Goal: Find specific page/section: Find specific page/section

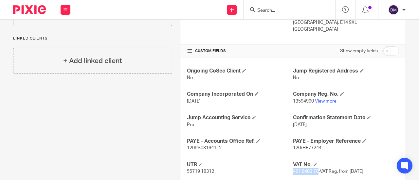
scroll to position [204, 0]
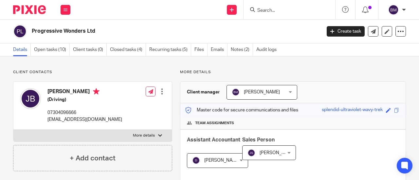
click at [264, 10] on input "Search" at bounding box center [286, 11] width 59 height 6
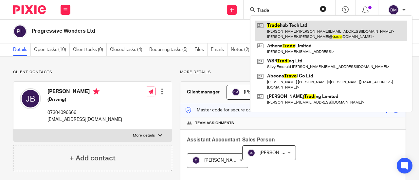
type input "Trade"
click at [291, 24] on link at bounding box center [331, 31] width 152 height 20
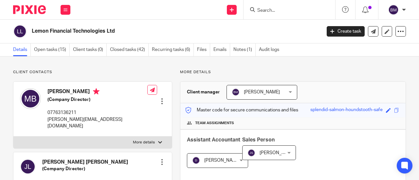
scroll to position [204, 0]
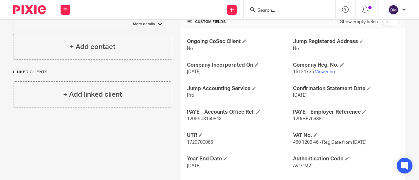
scroll to position [241, 0]
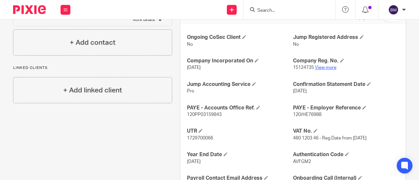
click at [324, 67] on link "View more" at bounding box center [326, 67] width 22 height 5
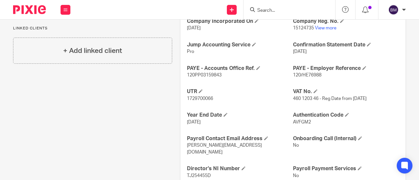
scroll to position [295, 0]
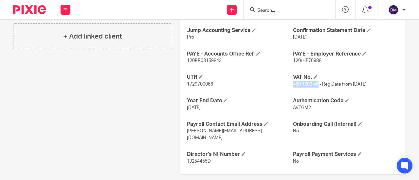
drag, startPoint x: 314, startPoint y: 83, endPoint x: 290, endPoint y: 80, distance: 24.7
click at [293, 81] on p "460 1203 46 - Reg Date from 08/09/2023" at bounding box center [346, 84] width 106 height 7
copy span "460 1203 46"
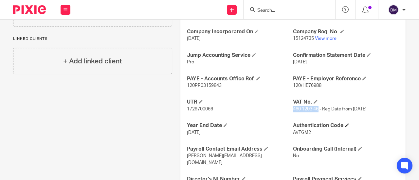
scroll to position [272, 0]
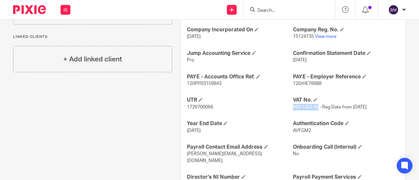
copy span "460 1203 46"
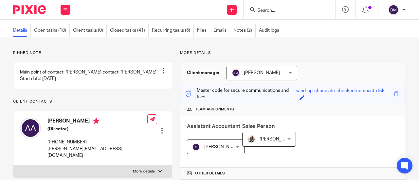
scroll to position [0, 0]
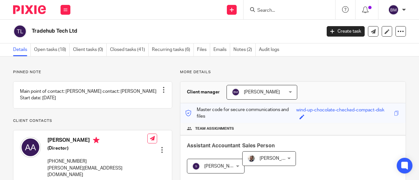
click at [266, 11] on input "Search" at bounding box center [286, 11] width 59 height 6
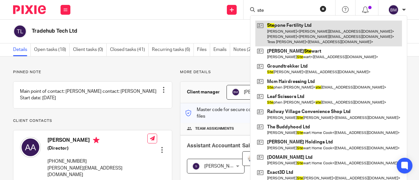
type input "ste"
click at [312, 27] on link at bounding box center [328, 34] width 147 height 26
click at [312, 28] on link at bounding box center [328, 34] width 147 height 26
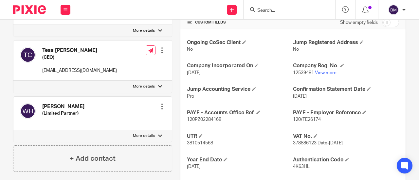
scroll to position [228, 0]
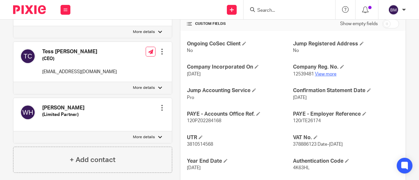
click at [319, 75] on link "View more" at bounding box center [326, 74] width 22 height 5
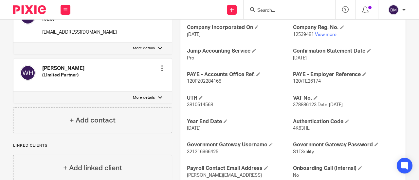
scroll to position [270, 0]
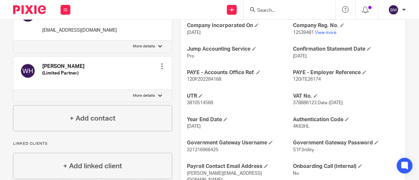
click at [278, 11] on input "Search" at bounding box center [286, 11] width 59 height 6
type input "t"
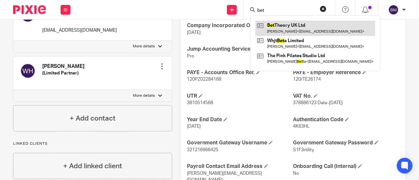
type input "bet"
click at [296, 23] on link at bounding box center [315, 28] width 120 height 15
